Goal: Task Accomplishment & Management: Use online tool/utility

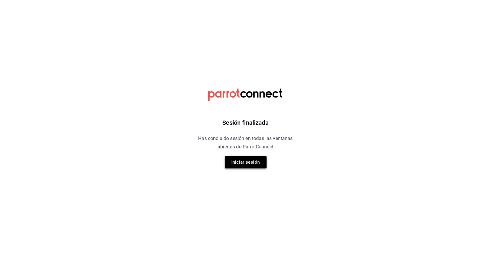
click at [237, 162] on button "Iniciar sesión" at bounding box center [246, 162] width 42 height 13
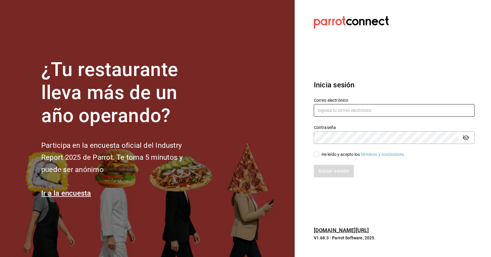
type input "quesavillas@cun.com"
click at [322, 155] on div "He leído y acepto los Términos y condiciones." at bounding box center [363, 154] width 84 height 6
click at [319, 155] on input "He leído y acepto los Términos y condiciones." at bounding box center [316, 153] width 5 height 5
checkbox input "true"
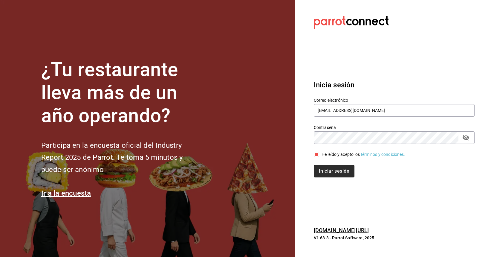
click at [335, 169] on button "Iniciar sesión" at bounding box center [334, 171] width 41 height 13
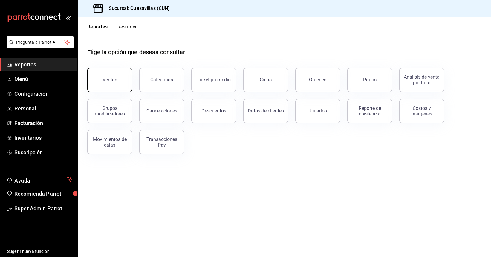
click at [115, 83] on button "Ventas" at bounding box center [109, 80] width 45 height 24
